Goal: Book appointment/travel/reservation

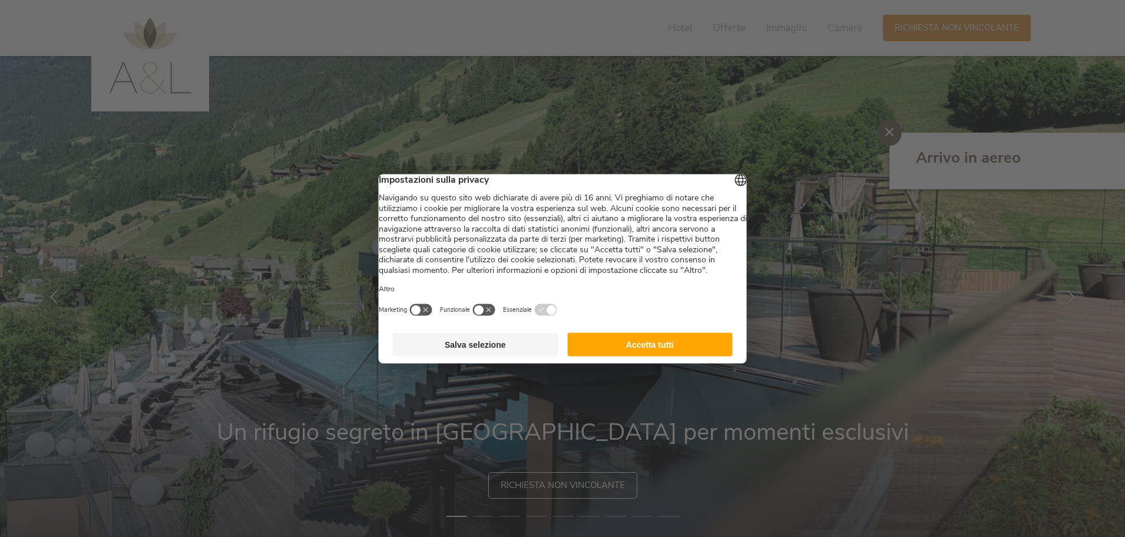
click at [614, 356] on button "Accetta tutti" at bounding box center [650, 344] width 166 height 24
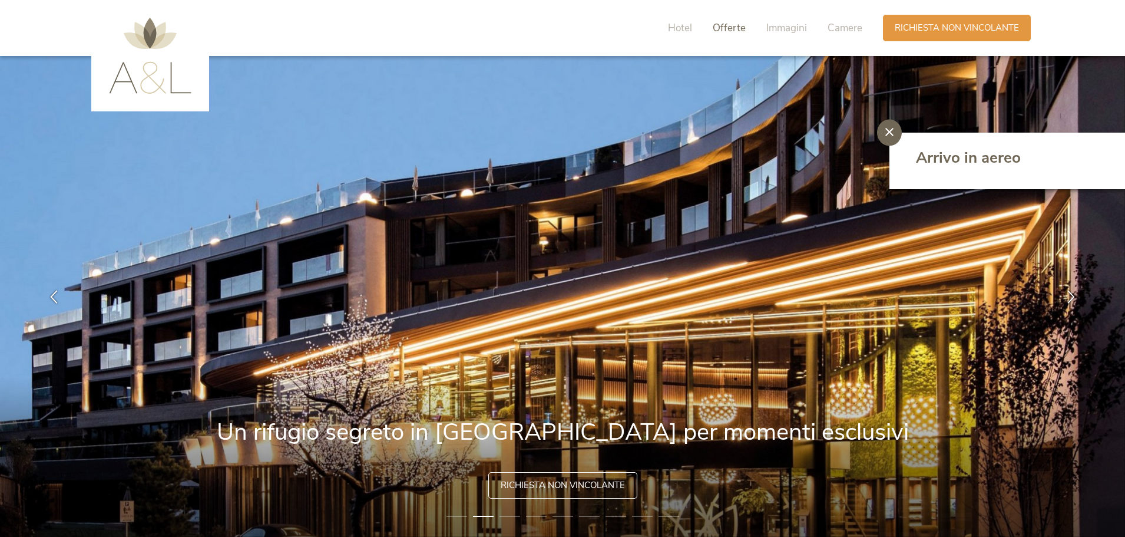
click at [727, 30] on span "Offerte" at bounding box center [729, 28] width 33 height 14
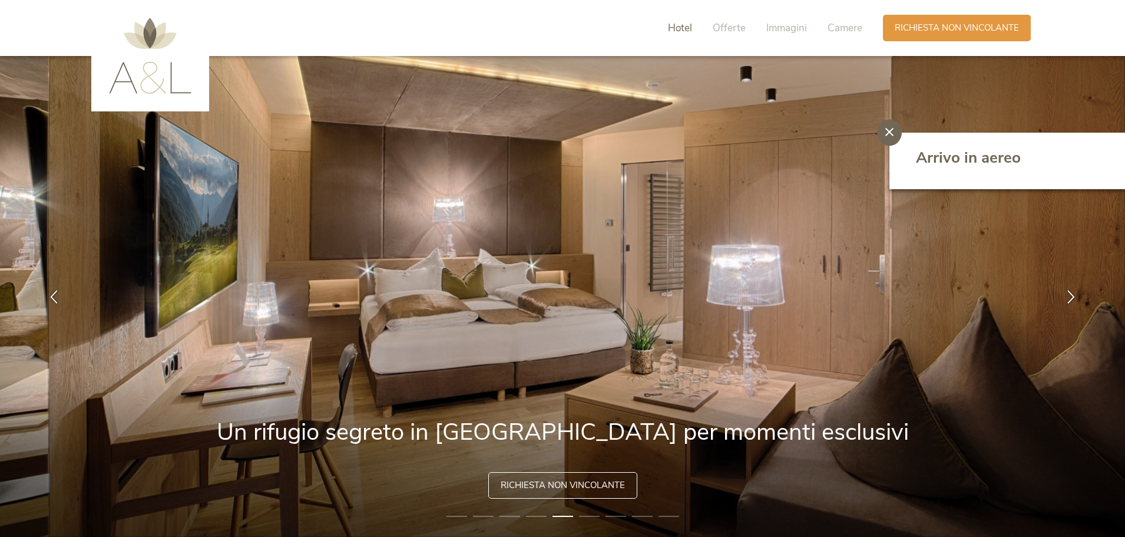
click at [689, 31] on span "Hotel" at bounding box center [680, 28] width 24 height 14
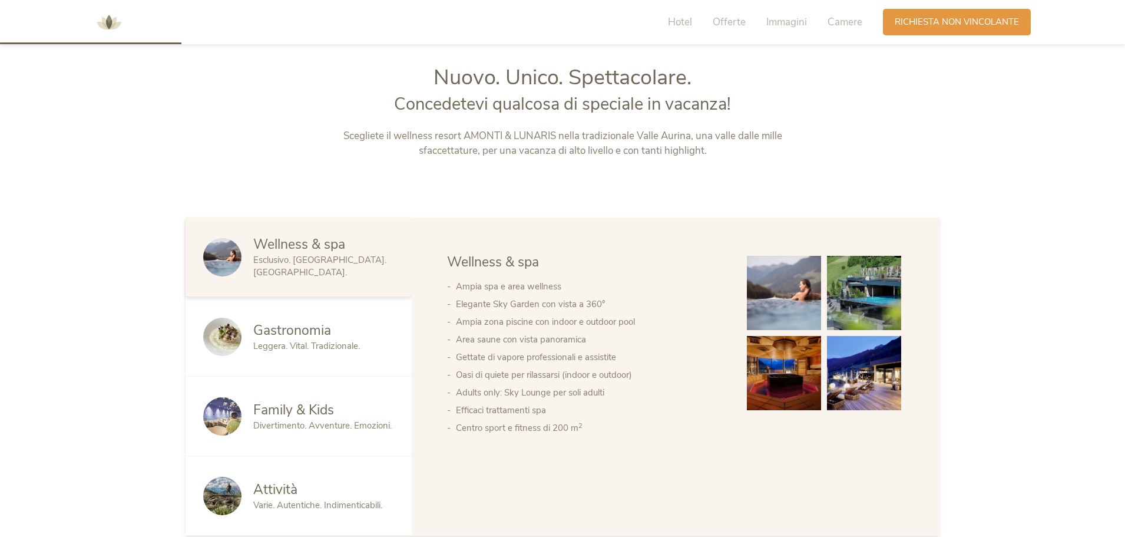
scroll to position [577, 0]
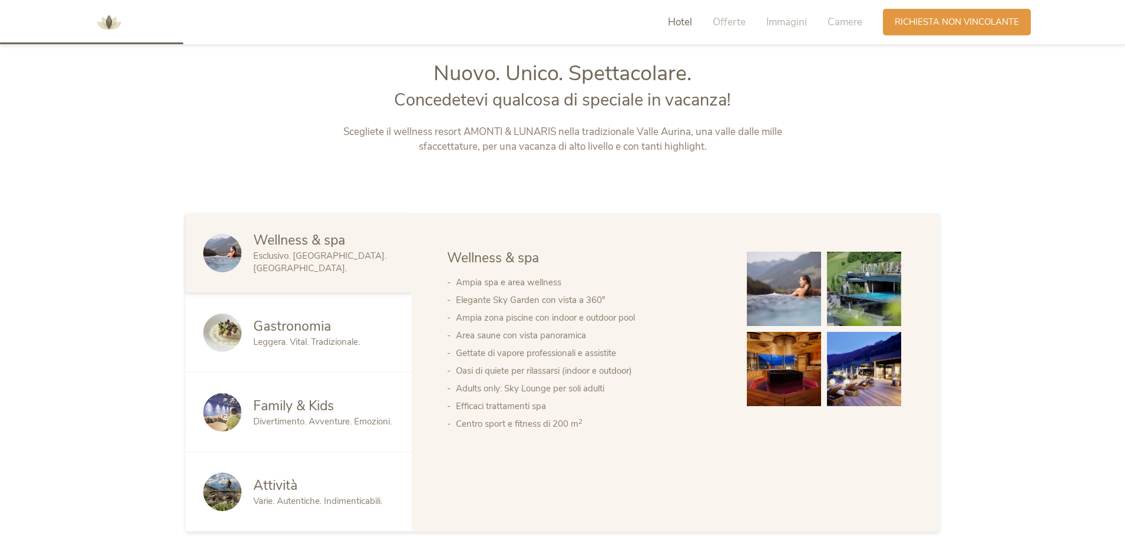
click at [323, 413] on span "Family & Kids" at bounding box center [293, 405] width 81 height 18
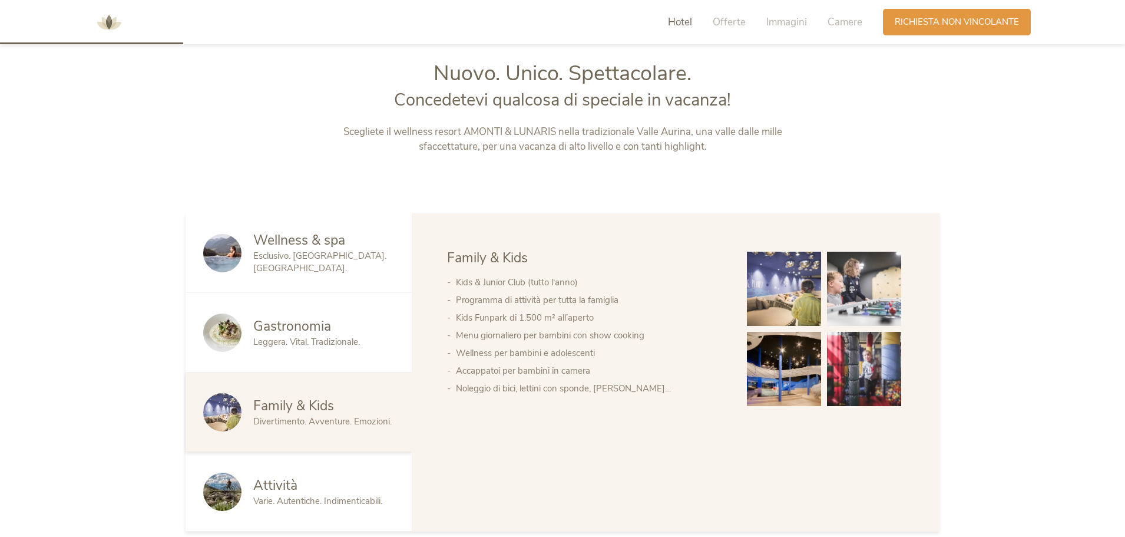
click at [794, 364] on img at bounding box center [784, 369] width 74 height 74
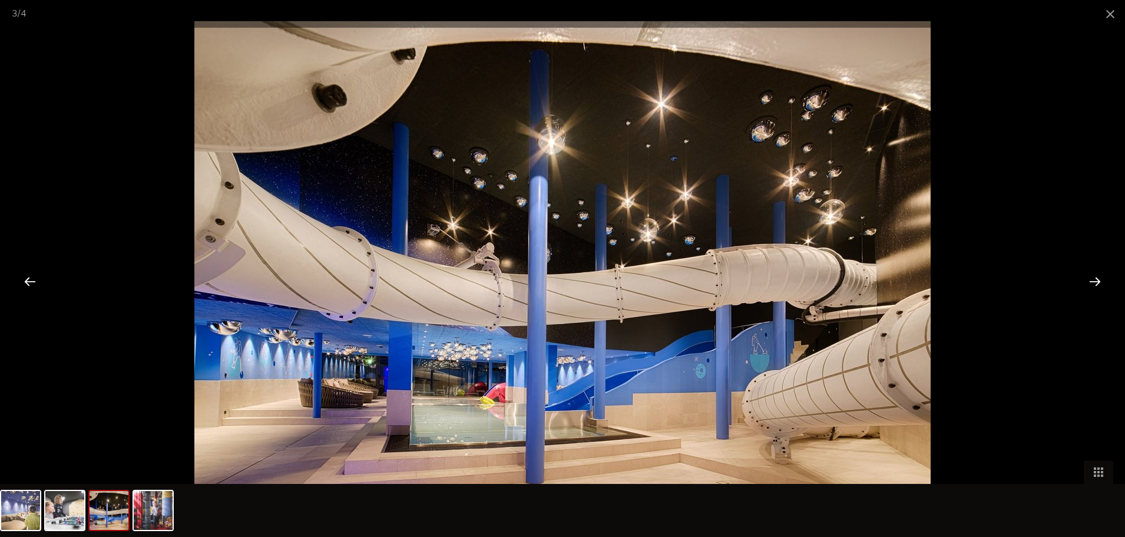
click at [41, 276] on div at bounding box center [30, 281] width 37 height 37
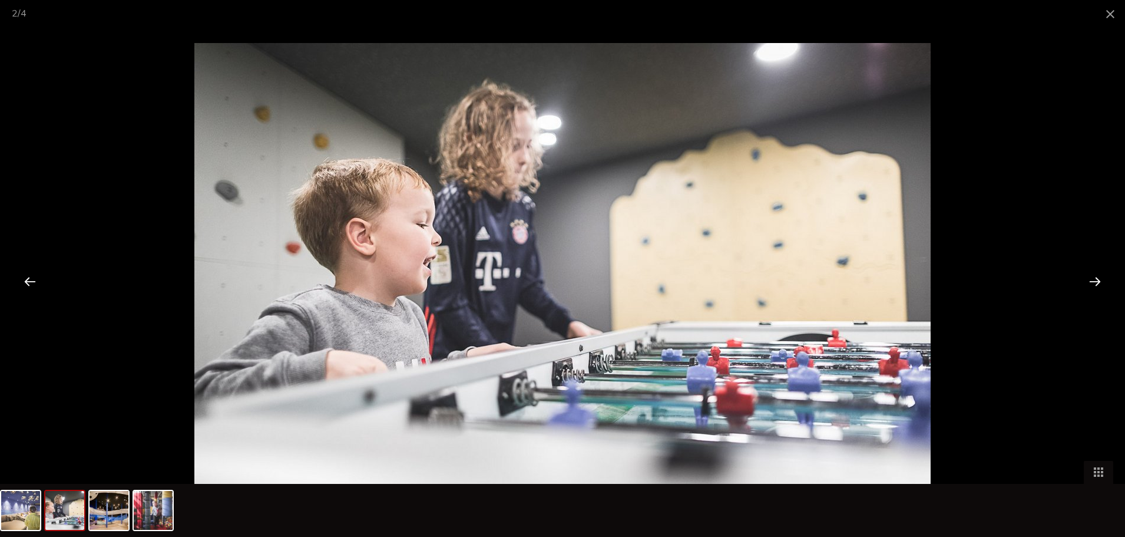
click at [41, 276] on div at bounding box center [30, 281] width 37 height 37
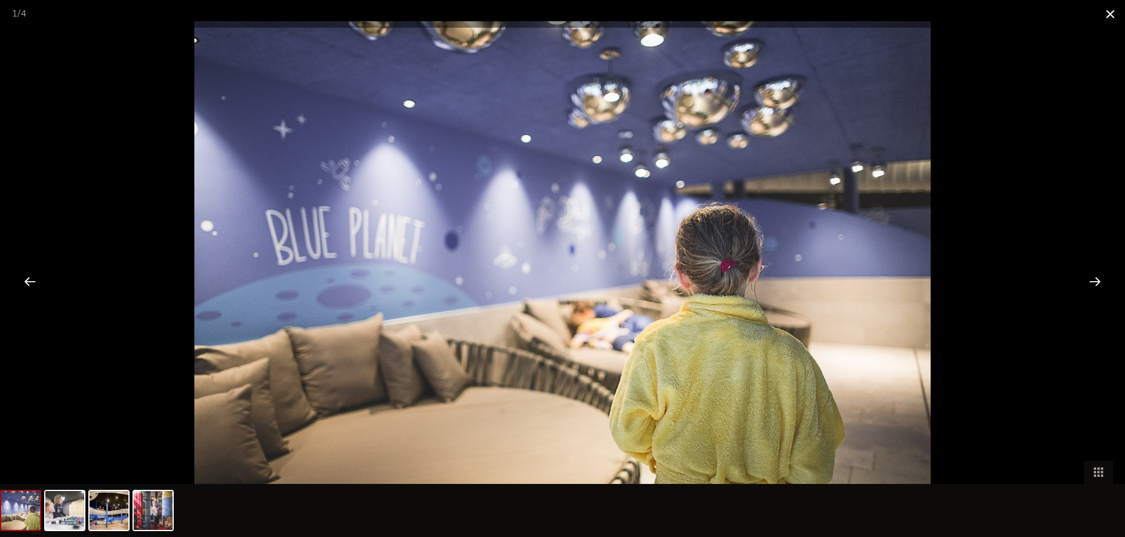
click at [1112, 18] on span at bounding box center [1110, 14] width 29 height 28
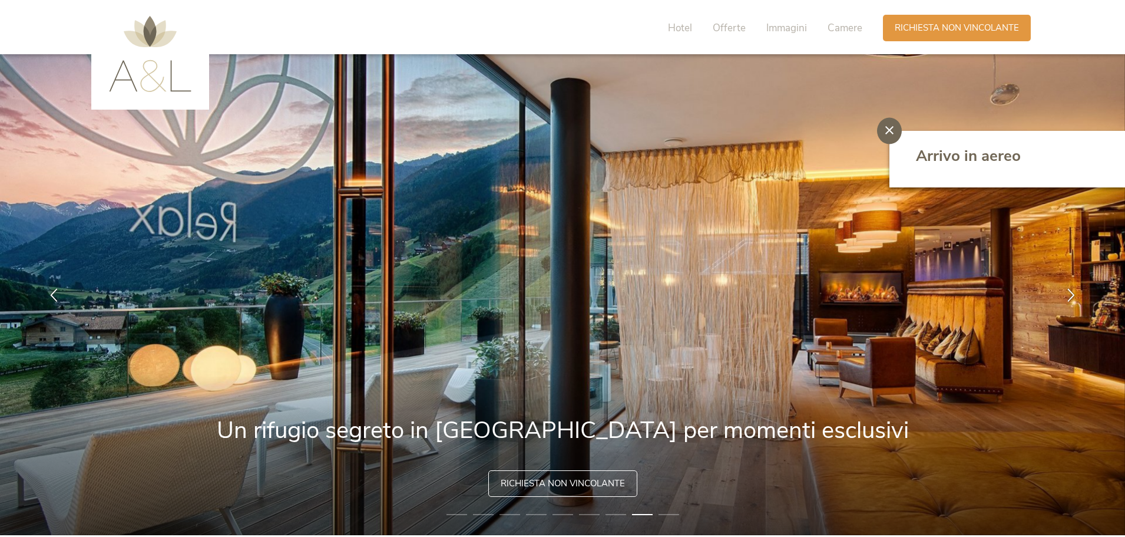
scroll to position [0, 0]
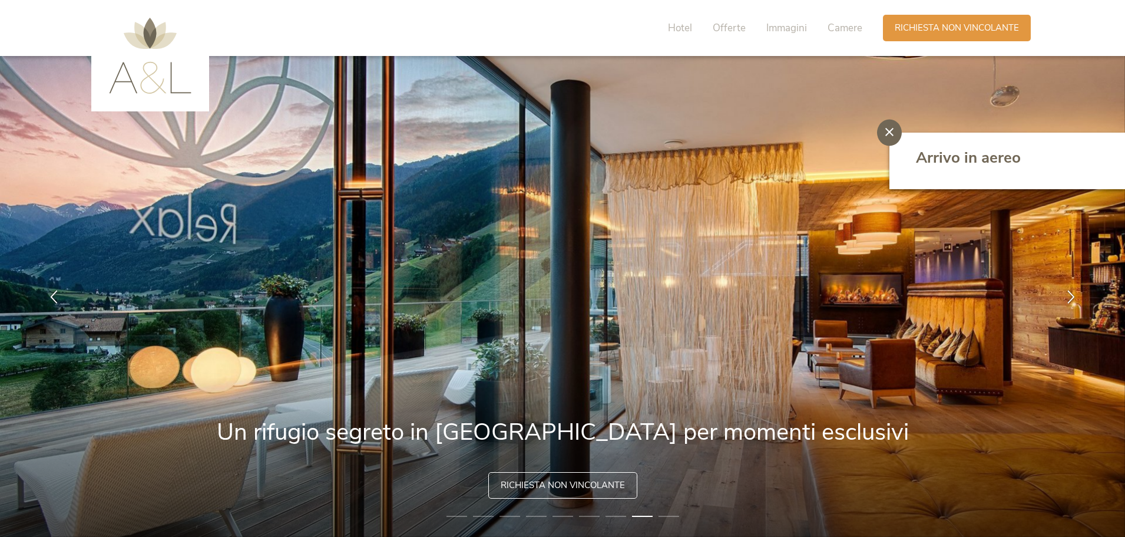
drag, startPoint x: 970, startPoint y: 274, endPoint x: 1031, endPoint y: 278, distance: 60.8
click at [984, 274] on img at bounding box center [562, 296] width 1125 height 481
drag, startPoint x: 1031, startPoint y: 278, endPoint x: 1058, endPoint y: 278, distance: 27.1
click at [1032, 279] on img at bounding box center [562, 296] width 1125 height 481
click at [1073, 282] on div at bounding box center [1071, 296] width 37 height 37
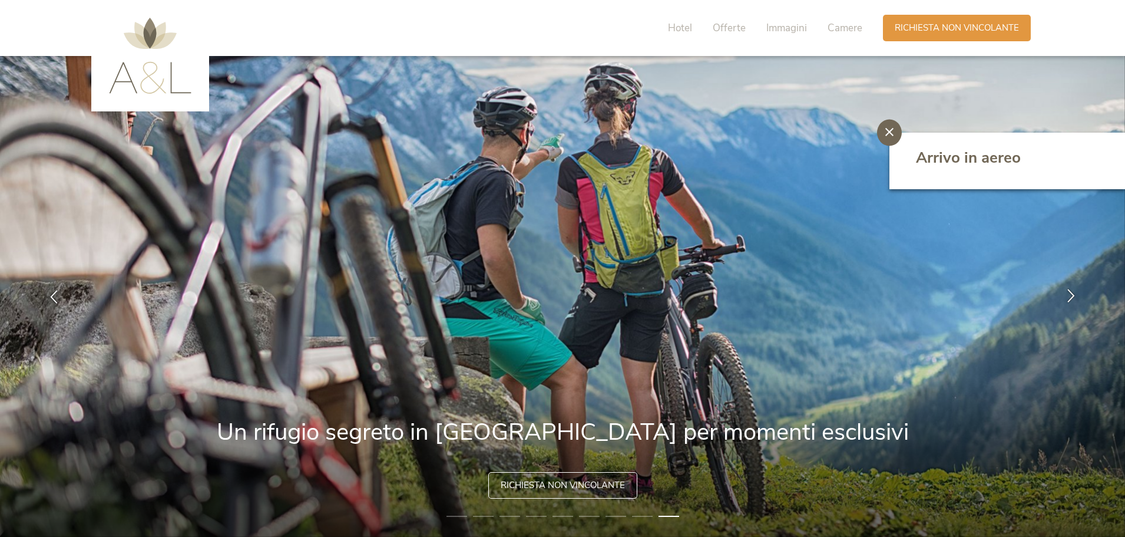
click at [1071, 292] on icon at bounding box center [1071, 296] width 14 height 14
click at [1067, 296] on icon at bounding box center [1071, 296] width 14 height 14
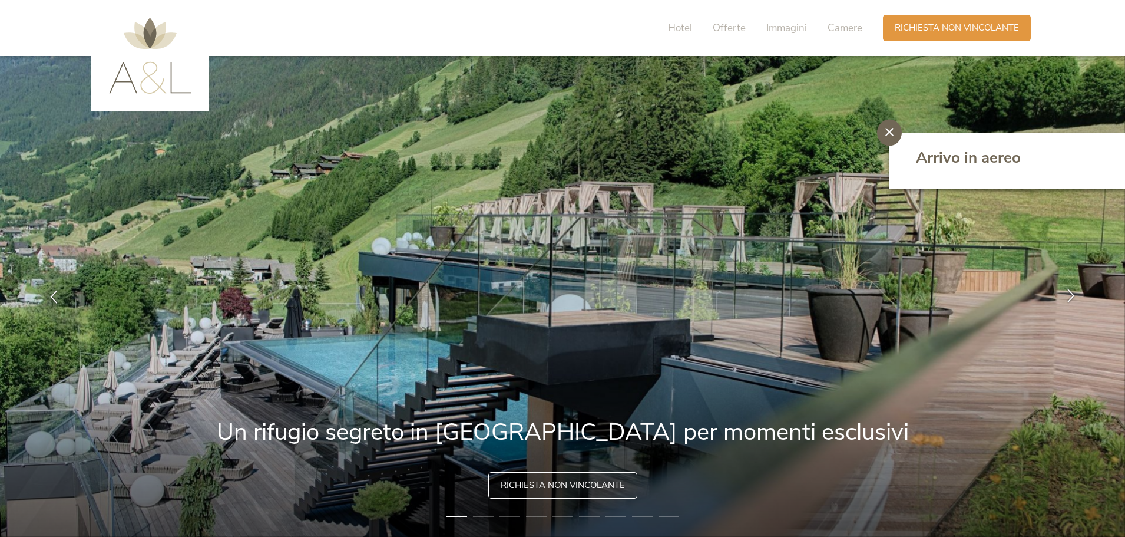
click at [1073, 292] on icon at bounding box center [1071, 296] width 14 height 14
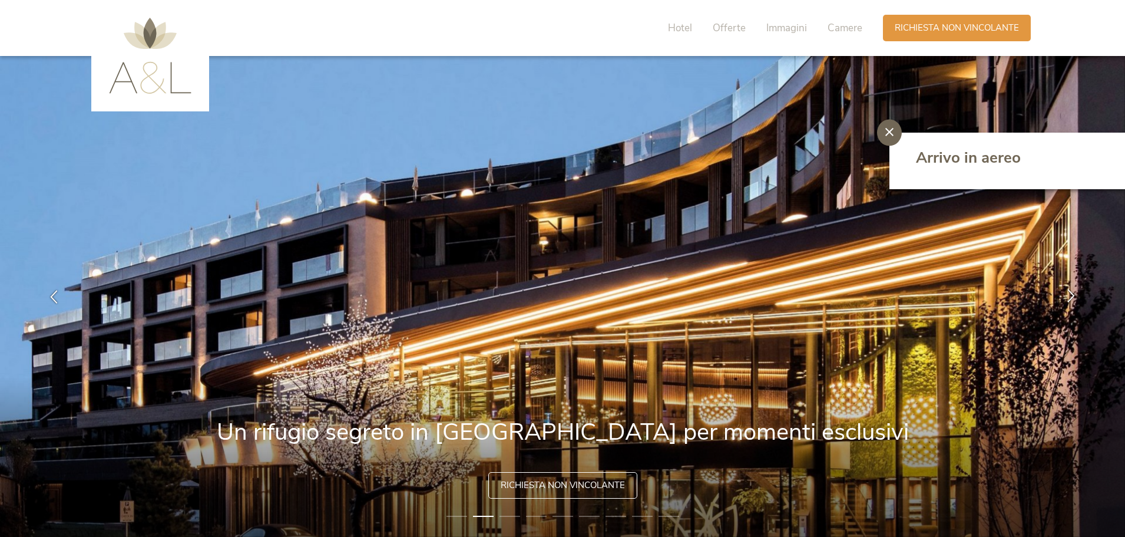
click at [1072, 292] on icon at bounding box center [1071, 296] width 14 height 14
click at [848, 27] on span "Camere" at bounding box center [845, 28] width 35 height 14
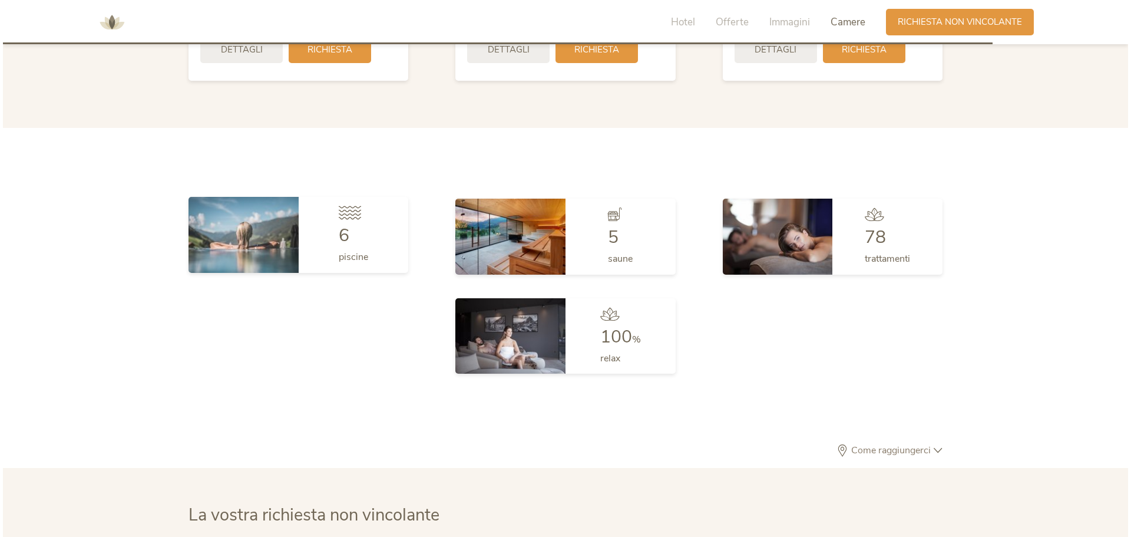
scroll to position [2917, 0]
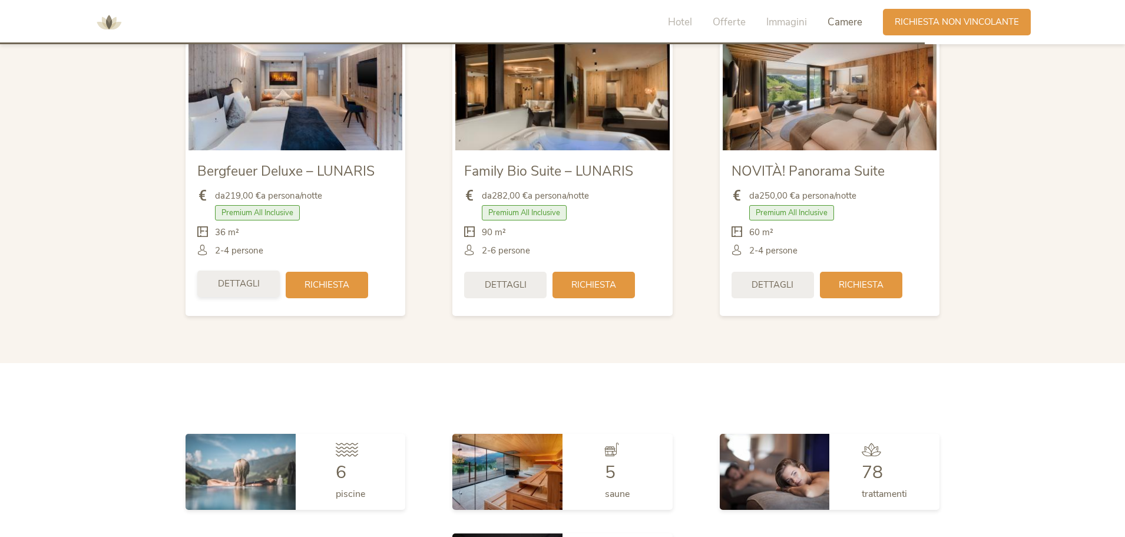
click at [242, 282] on span "Dettagli" at bounding box center [239, 283] width 42 height 12
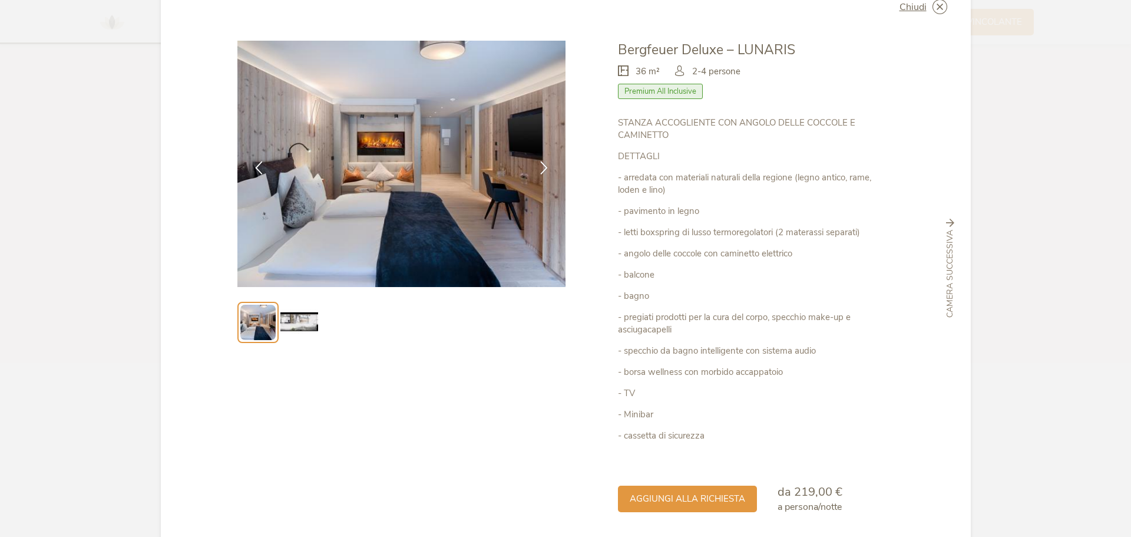
scroll to position [0, 0]
